Goal: Complete application form

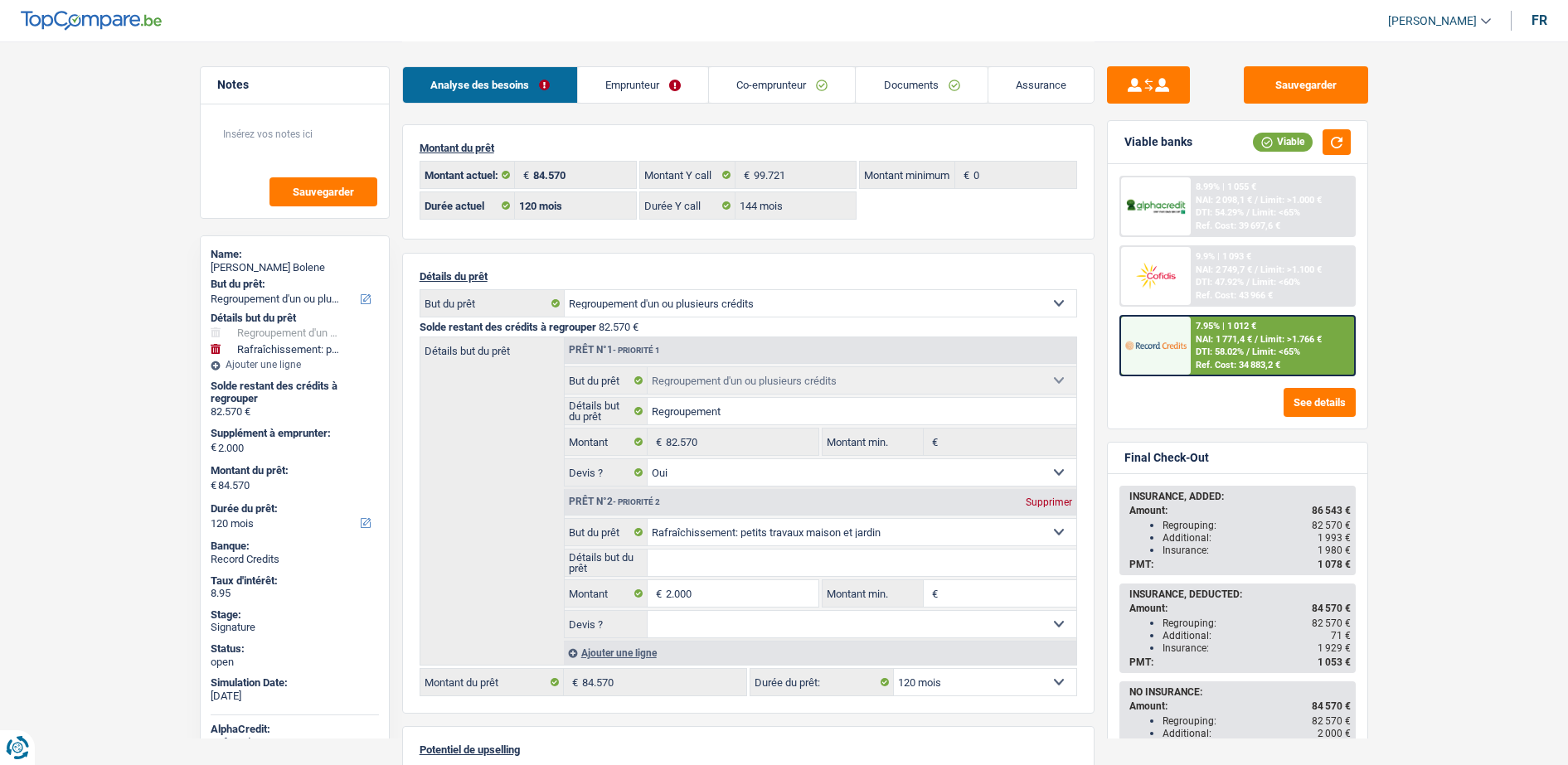
select select "refinancing"
select select "houseOrGarden"
select select "120"
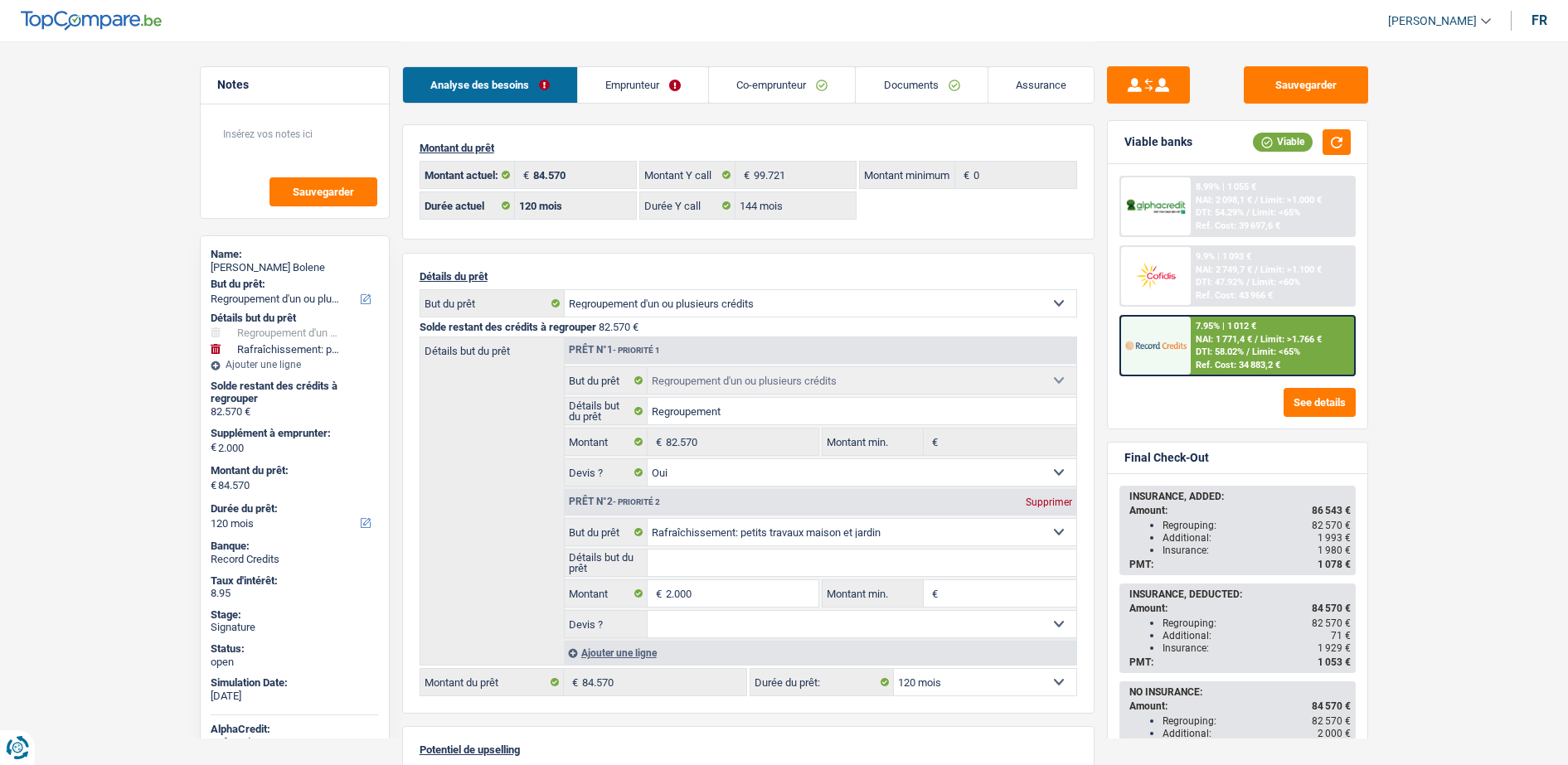
select select "144"
select select "refinancing"
select select "yes"
select select "houseOrGarden"
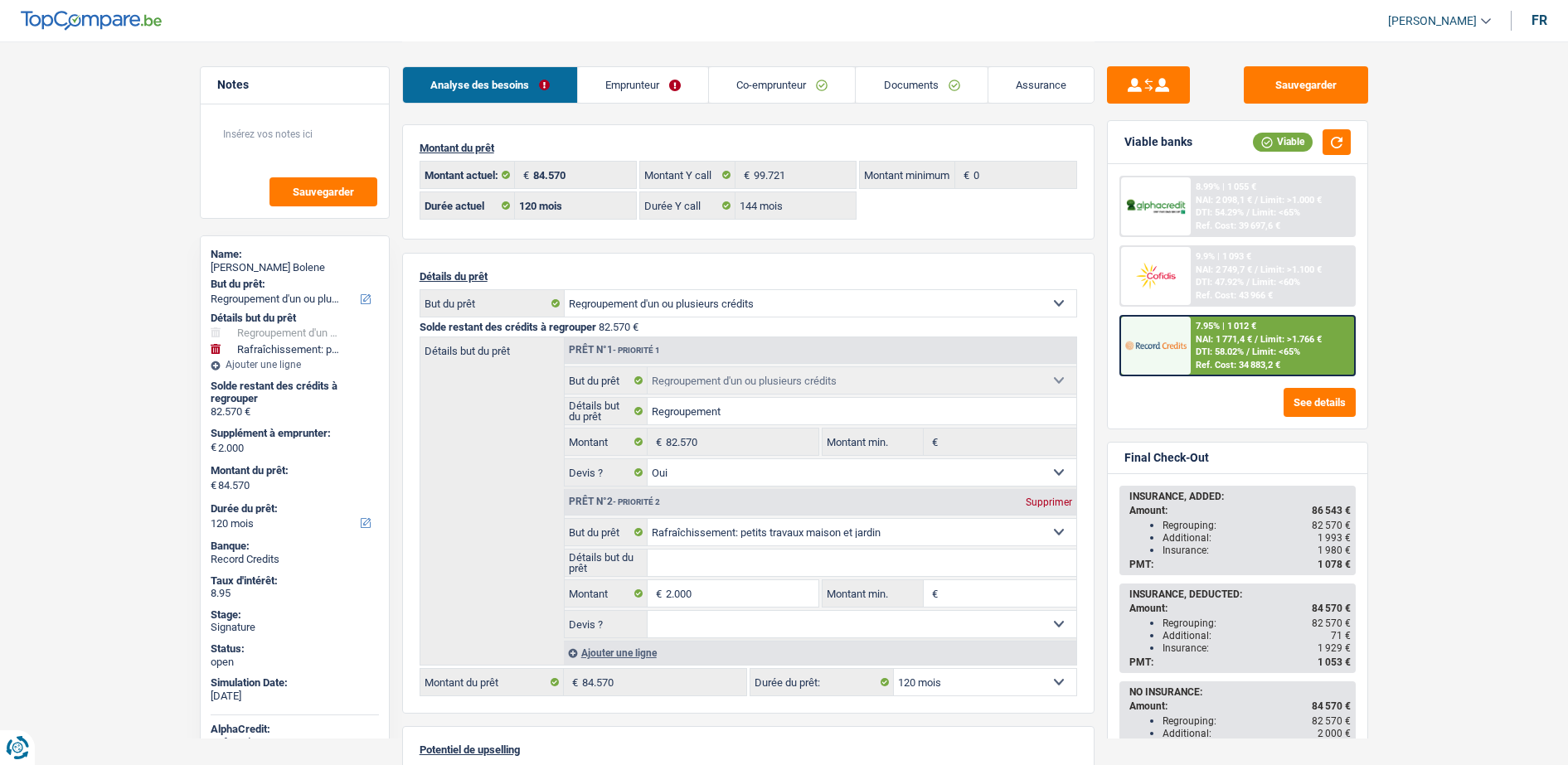
select select "120"
select select "32"
select select "married"
click at [677, 98] on link "Emprunteur" at bounding box center [643, 84] width 130 height 35
